Goal: Task Accomplishment & Management: Use online tool/utility

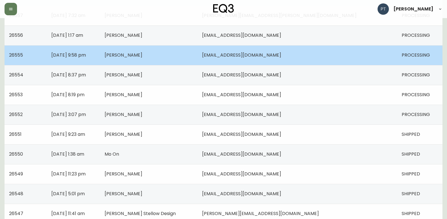
scroll to position [377, 0]
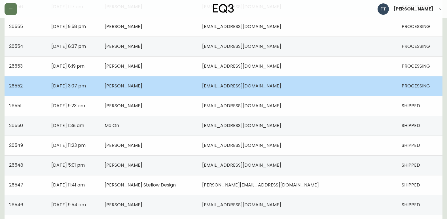
click at [193, 92] on td "[PERSON_NAME]" at bounding box center [148, 86] width 97 height 20
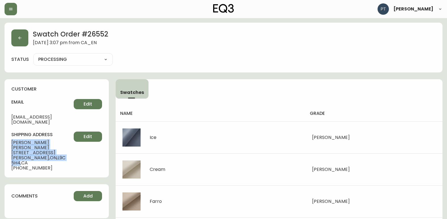
drag, startPoint x: 12, startPoint y: 139, endPoint x: 61, endPoint y: 150, distance: 50.3
click at [61, 150] on div "shipping address [PERSON_NAME] [STREET_ADDRESS][PERSON_NAME] [PHONE_NUMBER] Edit" at bounding box center [56, 151] width 91 height 39
copy div "[PERSON_NAME] [STREET_ADDRESS][PERSON_NAME]"
click at [13, 40] on button "button" at bounding box center [19, 37] width 17 height 17
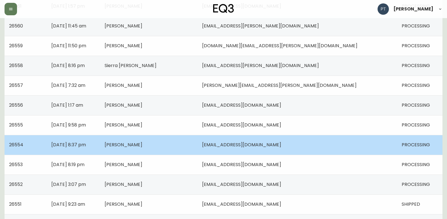
scroll to position [312, 0]
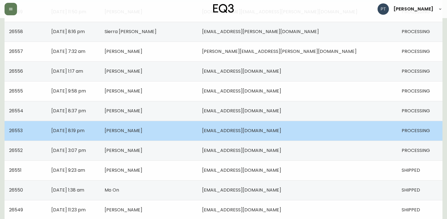
click at [197, 134] on td "[PERSON_NAME]" at bounding box center [148, 131] width 97 height 20
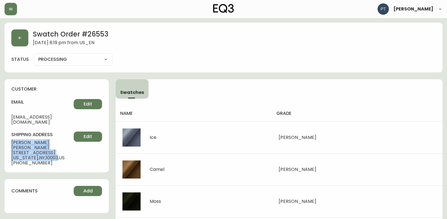
drag, startPoint x: 11, startPoint y: 138, endPoint x: 54, endPoint y: 149, distance: 44.6
click at [54, 149] on div "customer email [EMAIL_ADDRESS][DOMAIN_NAME] Edit shipping address [PERSON_NAME]…" at bounding box center [57, 125] width 104 height 93
copy div "[PERSON_NAME] [STREET_ADDRESS][US_STATE]"
click at [28, 41] on button "button" at bounding box center [19, 37] width 17 height 17
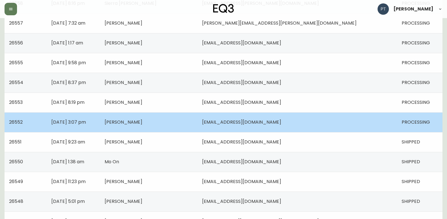
scroll to position [312, 0]
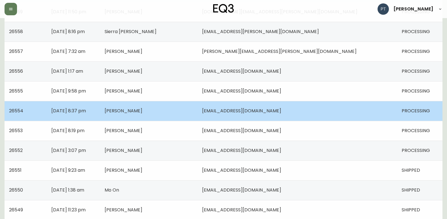
click at [197, 115] on td "[PERSON_NAME]" at bounding box center [148, 111] width 97 height 20
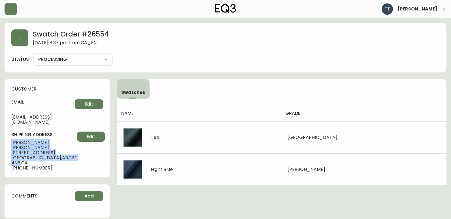
drag, startPoint x: 10, startPoint y: 138, endPoint x: 56, endPoint y: 149, distance: 46.8
click at [56, 149] on div "customer email [PERSON_NAME][EMAIL_ADDRESS][DOMAIN_NAME] Edit shipping address …" at bounding box center [57, 128] width 105 height 98
copy div "[PERSON_NAME] [STREET_ADDRESS]"
click at [24, 38] on button "button" at bounding box center [19, 37] width 17 height 17
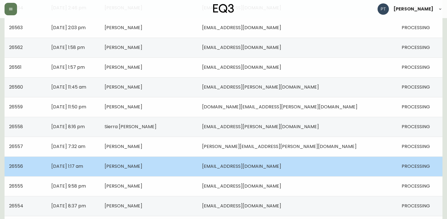
scroll to position [227, 0]
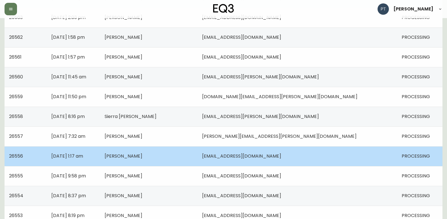
click at [197, 156] on td "[PERSON_NAME]" at bounding box center [148, 157] width 97 height 20
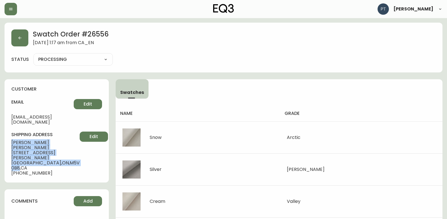
drag, startPoint x: 8, startPoint y: 136, endPoint x: 58, endPoint y: 155, distance: 53.7
click at [58, 155] on div "customer email [EMAIL_ADDRESS][DOMAIN_NAME] Edit shipping address [PERSON_NAME]…" at bounding box center [57, 130] width 104 height 103
copy div "[PERSON_NAME] [STREET_ADDRESS][PERSON_NAME]"
click at [21, 33] on button "button" at bounding box center [19, 37] width 17 height 17
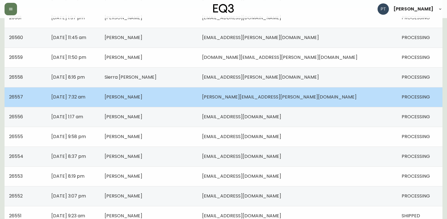
scroll to position [198, 0]
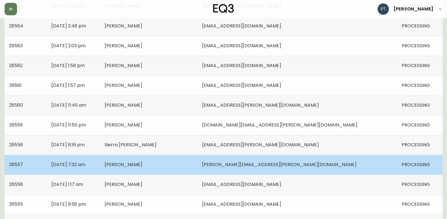
click at [142, 167] on span "[PERSON_NAME]" at bounding box center [124, 165] width 38 height 7
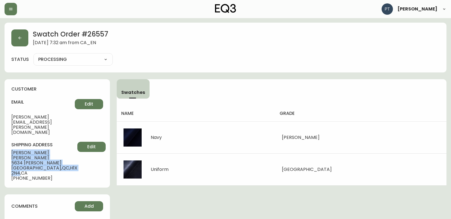
drag, startPoint x: 12, startPoint y: 135, endPoint x: 60, endPoint y: 146, distance: 49.2
click at [60, 146] on div "shipping address [PERSON_NAME] [STREET_ADDRESS][PERSON_NAME] [PHONE_NUMBER] Edit" at bounding box center [57, 161] width 92 height 39
copy div "[PERSON_NAME] [STREET_ADDRESS][PERSON_NAME]"
click at [14, 41] on button "button" at bounding box center [19, 37] width 17 height 17
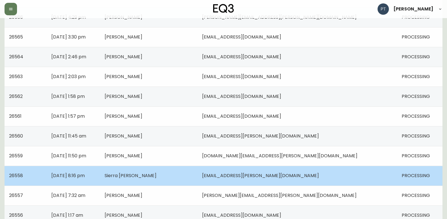
scroll to position [170, 0]
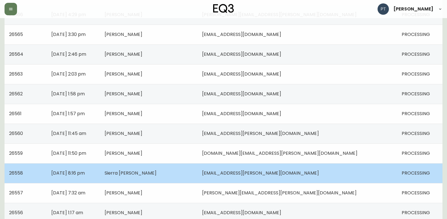
click at [146, 178] on td "Sierra [PERSON_NAME]" at bounding box center [148, 174] width 97 height 20
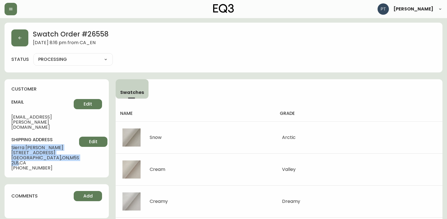
drag, startPoint x: 9, startPoint y: 138, endPoint x: 61, endPoint y: 150, distance: 53.2
click at [61, 150] on div "customer email [EMAIL_ADDRESS][PERSON_NAME][DOMAIN_NAME] Edit shipping address …" at bounding box center [57, 128] width 104 height 98
copy div "Sierra [PERSON_NAME] [STREET_ADDRESS]"
click at [17, 44] on button "button" at bounding box center [19, 37] width 17 height 17
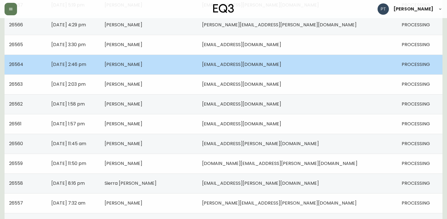
scroll to position [170, 0]
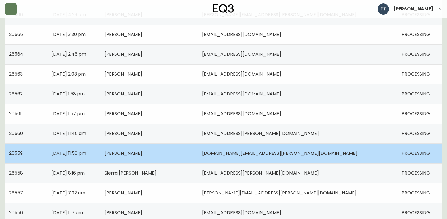
click at [100, 158] on td "[DATE] 11:50 pm" at bounding box center [73, 154] width 53 height 20
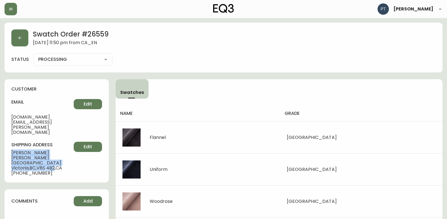
drag, startPoint x: 11, startPoint y: 139, endPoint x: 57, endPoint y: 147, distance: 46.1
click at [57, 147] on div "shipping address [PERSON_NAME] [STREET_ADDRESS] [PHONE_NUMBER] Edit" at bounding box center [56, 159] width 91 height 34
copy div "[PERSON_NAME] [STREET_ADDRESS]"
click at [17, 37] on button "button" at bounding box center [19, 37] width 17 height 17
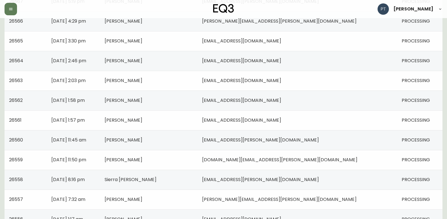
scroll to position [170, 0]
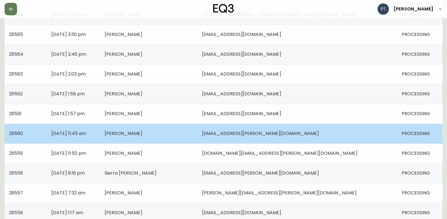
click at [100, 132] on td "[DATE] 11:45 am" at bounding box center [73, 134] width 53 height 20
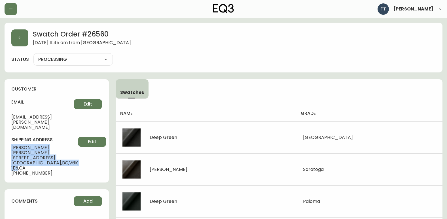
drag, startPoint x: 12, startPoint y: 138, endPoint x: 63, endPoint y: 147, distance: 51.9
click at [63, 147] on div "shipping address [PERSON_NAME] [STREET_ADDRESS] [PHONE_NUMBER] Edit" at bounding box center [56, 156] width 91 height 39
copy div "[PERSON_NAME] [STREET_ADDRESS]"
click at [20, 44] on button "button" at bounding box center [19, 37] width 17 height 17
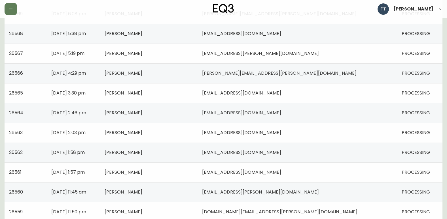
scroll to position [113, 0]
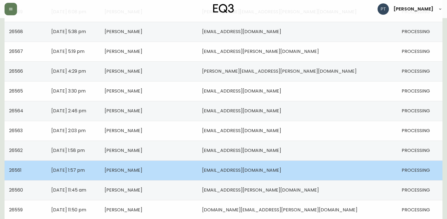
click at [142, 168] on span "[PERSON_NAME]" at bounding box center [124, 170] width 38 height 7
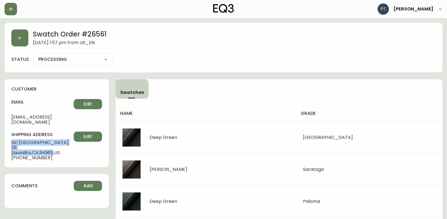
drag, startPoint x: 12, startPoint y: 135, endPoint x: 58, endPoint y: 147, distance: 47.3
click at [58, 147] on div "shipping address [PERSON_NAME][GEOGRAPHIC_DATA][STREET_ADDRESS] [PHONE_NUMBER] …" at bounding box center [56, 146] width 91 height 29
copy div "[PERSON_NAME] [STREET_ADDRESS]"
click at [14, 40] on button "button" at bounding box center [19, 37] width 17 height 17
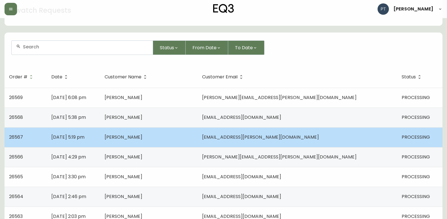
scroll to position [57, 0]
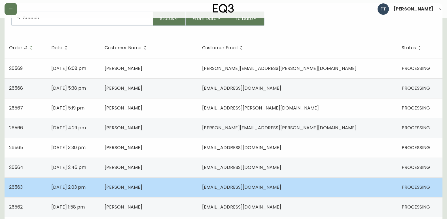
click at [191, 191] on td "[PERSON_NAME]" at bounding box center [148, 188] width 97 height 20
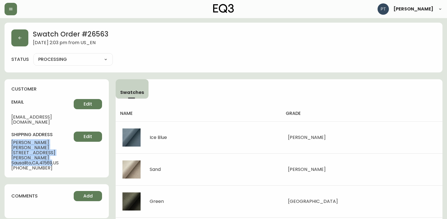
drag, startPoint x: 10, startPoint y: 138, endPoint x: 56, endPoint y: 148, distance: 46.7
click at [56, 148] on div "customer email [PERSON_NAME][EMAIL_ADDRESS][DOMAIN_NAME] Edit shipping address …" at bounding box center [57, 128] width 104 height 98
copy div "[PERSON_NAME] [STREET_ADDRESS][PERSON_NAME]"
click at [16, 42] on button "button" at bounding box center [19, 37] width 17 height 17
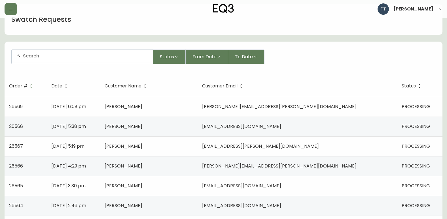
scroll to position [28, 0]
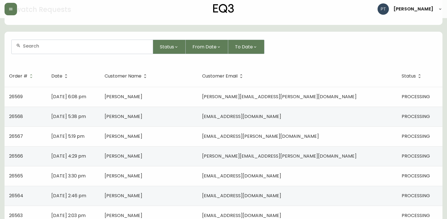
click at [197, 199] on td "[PERSON_NAME]" at bounding box center [148, 196] width 97 height 20
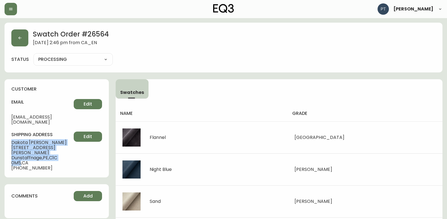
drag, startPoint x: 9, startPoint y: 136, endPoint x: 71, endPoint y: 147, distance: 63.3
click at [71, 147] on div "customer email [EMAIL_ADDRESS][DOMAIN_NAME] Edit shipping address [PERSON_NAME]…" at bounding box center [57, 128] width 104 height 98
click at [19, 43] on button "button" at bounding box center [19, 37] width 17 height 17
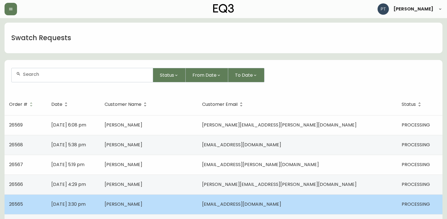
scroll to position [28, 0]
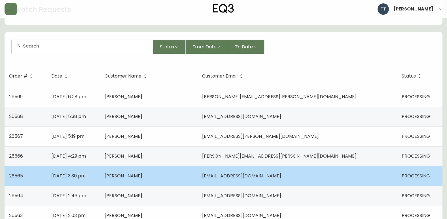
click at [170, 182] on td "[PERSON_NAME]" at bounding box center [148, 176] width 97 height 20
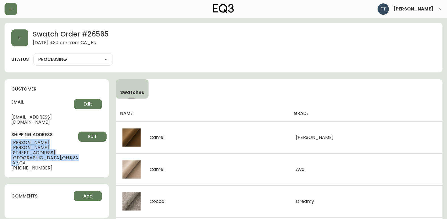
drag, startPoint x: 9, startPoint y: 136, endPoint x: 55, endPoint y: 149, distance: 47.3
click at [55, 149] on div "customer email [EMAIL_ADDRESS][DOMAIN_NAME] Edit shipping address [PERSON_NAME]…" at bounding box center [57, 128] width 104 height 98
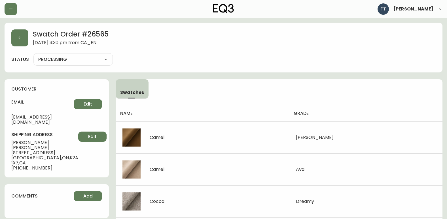
click at [28, 37] on div "Swatch Order # 26565 [DATE] 3:30 pm from CA_EN" at bounding box center [223, 37] width 424 height 17
click at [19, 42] on button "button" at bounding box center [19, 37] width 17 height 17
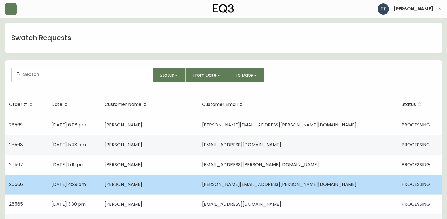
click at [142, 181] on span "[PERSON_NAME]" at bounding box center [124, 184] width 38 height 7
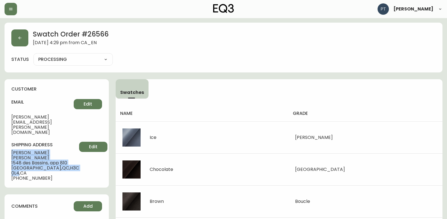
drag, startPoint x: 10, startPoint y: 136, endPoint x: 61, endPoint y: 147, distance: 52.6
click at [61, 147] on div "customer email [PERSON_NAME][EMAIL_ADDRESS][PERSON_NAME][DOMAIN_NAME] Edit ship…" at bounding box center [57, 133] width 104 height 109
click at [19, 38] on icon "button" at bounding box center [20, 38] width 5 height 5
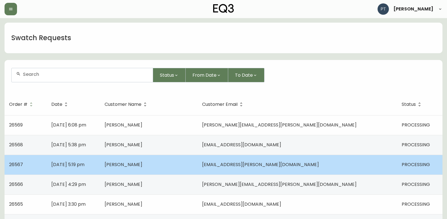
click at [100, 165] on td "[DATE] 5:19 pm" at bounding box center [73, 165] width 53 height 20
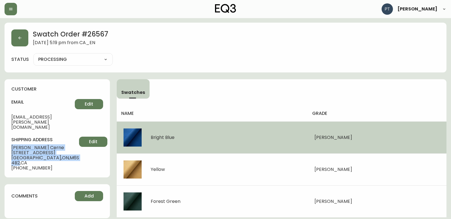
drag, startPoint x: 12, startPoint y: 136, endPoint x: 271, endPoint y: 132, distance: 259.2
click at [271, 149] on div "Swatch Order # 26567 [DATE] 5:19 pm from [GEOGRAPHIC_DATA] status PROCESSING PR…" at bounding box center [226, 124] width 442 height 203
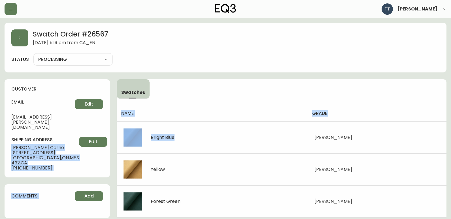
click at [306, 87] on div "Swatches name grade Bright Blue [PERSON_NAME] Yellow [PERSON_NAME] Forest [PERS…" at bounding box center [282, 148] width 330 height 139
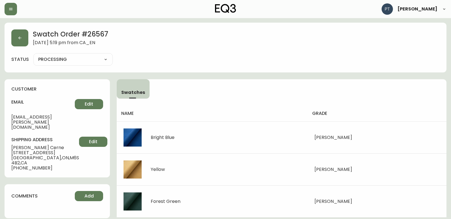
click at [262, 69] on div "Swatch Order # 26567 [DATE] 5:19 pm from [GEOGRAPHIC_DATA] status PROCESSING PR…" at bounding box center [226, 48] width 442 height 50
drag, startPoint x: 11, startPoint y: 136, endPoint x: 58, endPoint y: 146, distance: 48.3
click at [58, 146] on div "customer email [EMAIL_ADDRESS][PERSON_NAME][DOMAIN_NAME] Edit shipping address …" at bounding box center [57, 128] width 105 height 98
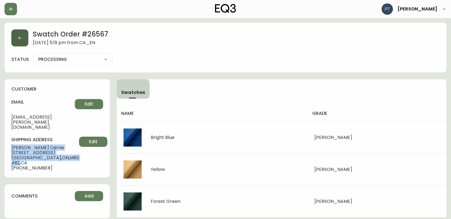
click at [19, 34] on button "button" at bounding box center [19, 37] width 17 height 17
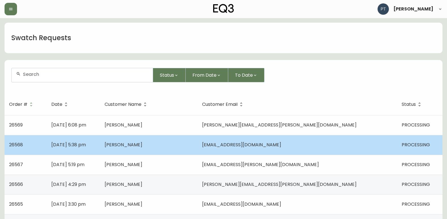
click at [157, 150] on td "[PERSON_NAME]" at bounding box center [148, 145] width 97 height 20
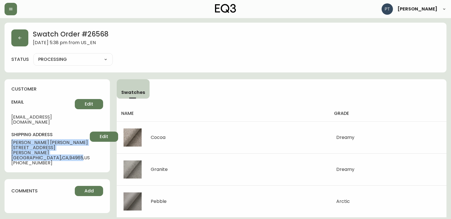
drag, startPoint x: 8, startPoint y: 135, endPoint x: 62, endPoint y: 148, distance: 55.2
click at [62, 148] on div "customer email [EMAIL_ADDRESS][DOMAIN_NAME] Edit shipping address [PERSON_NAME]…" at bounding box center [57, 125] width 105 height 93
click at [26, 45] on button "button" at bounding box center [19, 37] width 17 height 17
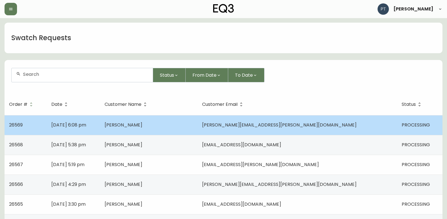
click at [100, 134] on td "[DATE] 6:08 pm" at bounding box center [73, 125] width 53 height 20
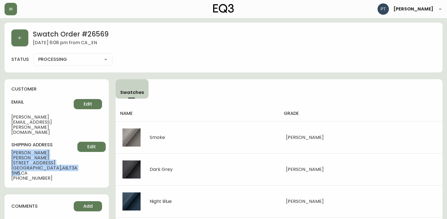
drag, startPoint x: 8, startPoint y: 136, endPoint x: 58, endPoint y: 149, distance: 51.7
click at [58, 149] on div "customer email [PERSON_NAME][EMAIL_ADDRESS][PERSON_NAME][DOMAIN_NAME] Edit ship…" at bounding box center [57, 133] width 104 height 109
click at [18, 42] on button "button" at bounding box center [19, 37] width 17 height 17
